Goal: Transaction & Acquisition: Purchase product/service

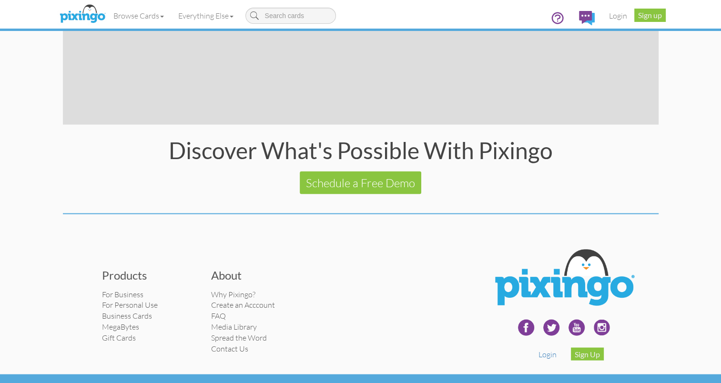
scroll to position [1856, 0]
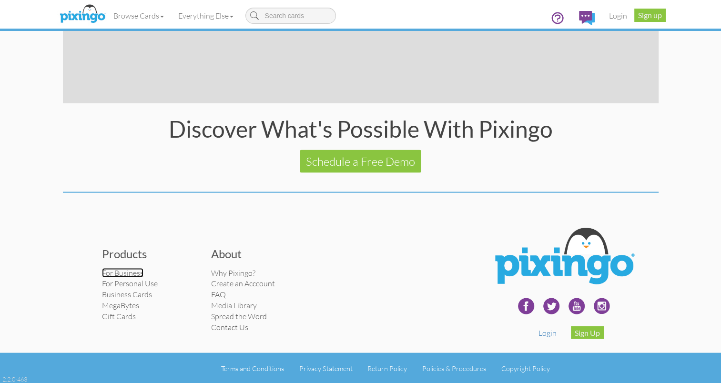
click at [120, 273] on link "For Business" at bounding box center [122, 273] width 41 height 10
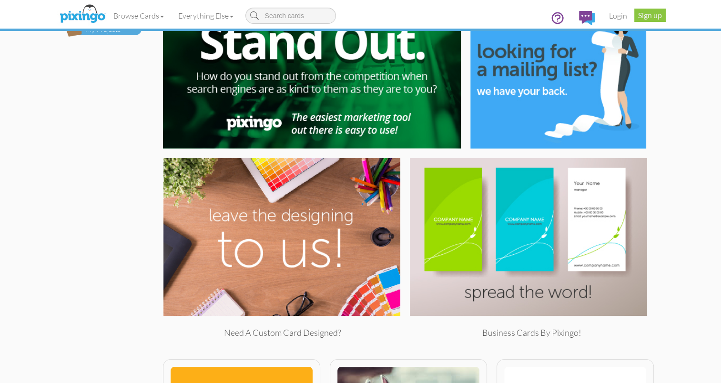
scroll to position [42, 0]
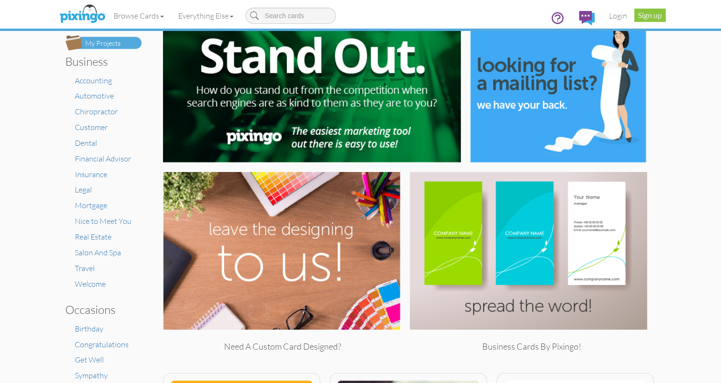
scroll to position [13, 0]
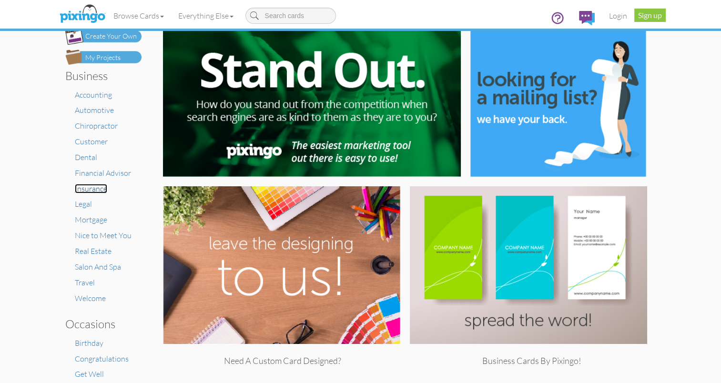
click at [89, 187] on span "Insurance" at bounding box center [91, 189] width 32 height 10
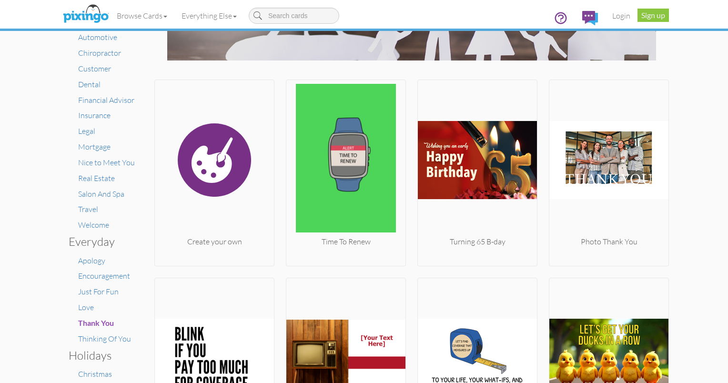
scroll to position [104, 0]
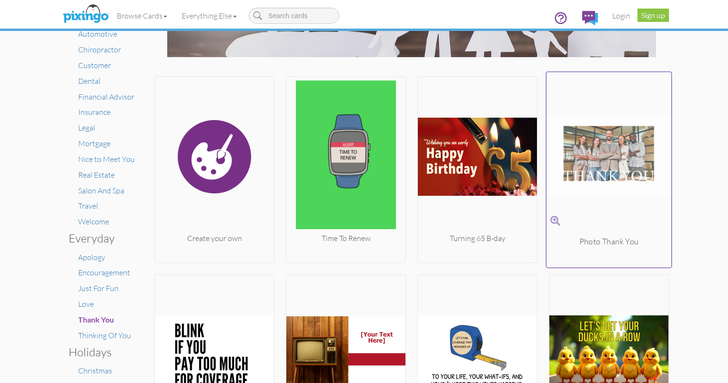
click at [612, 171] on img at bounding box center [608, 156] width 125 height 160
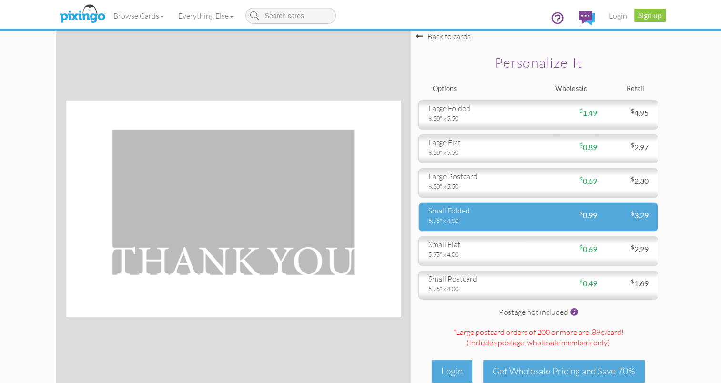
click at [563, 218] on div "$ 0.99" at bounding box center [567, 215] width 59 height 11
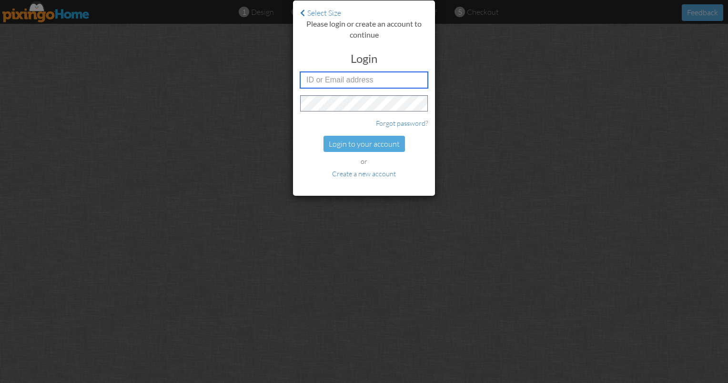
click at [350, 80] on input "text" at bounding box center [364, 80] width 128 height 16
click at [396, 75] on input "[EMAIL_ADDRESS][DOMAIN_NAME]" at bounding box center [364, 80] width 128 height 16
click at [492, 84] on div "Select Size Please login or create an account to continue Login [EMAIL_ADDRESS]…" at bounding box center [364, 191] width 728 height 383
click at [387, 79] on input "[EMAIL_ADDRESS][DOMAIN_NAME]" at bounding box center [364, 80] width 128 height 16
type input "[EMAIL_ADDRESS][DOMAIN_NAME]"
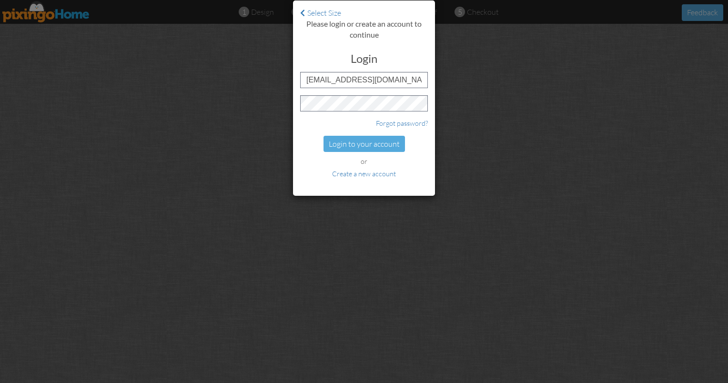
click at [300, 166] on div "or Create a new account" at bounding box center [364, 168] width 128 height 22
click at [362, 173] on link "Create a new account" at bounding box center [364, 174] width 64 height 8
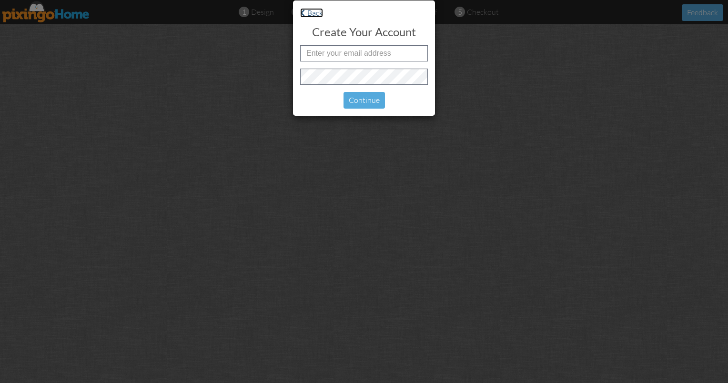
click at [318, 9] on link "Back" at bounding box center [311, 13] width 23 height 10
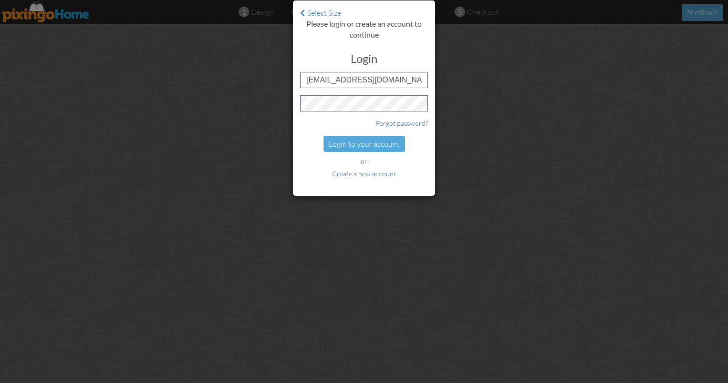
click at [212, 151] on div "Select Size Please login or create an account to continue Login [EMAIL_ADDRESS]…" at bounding box center [364, 191] width 728 height 383
